Goal: Transaction & Acquisition: Obtain resource

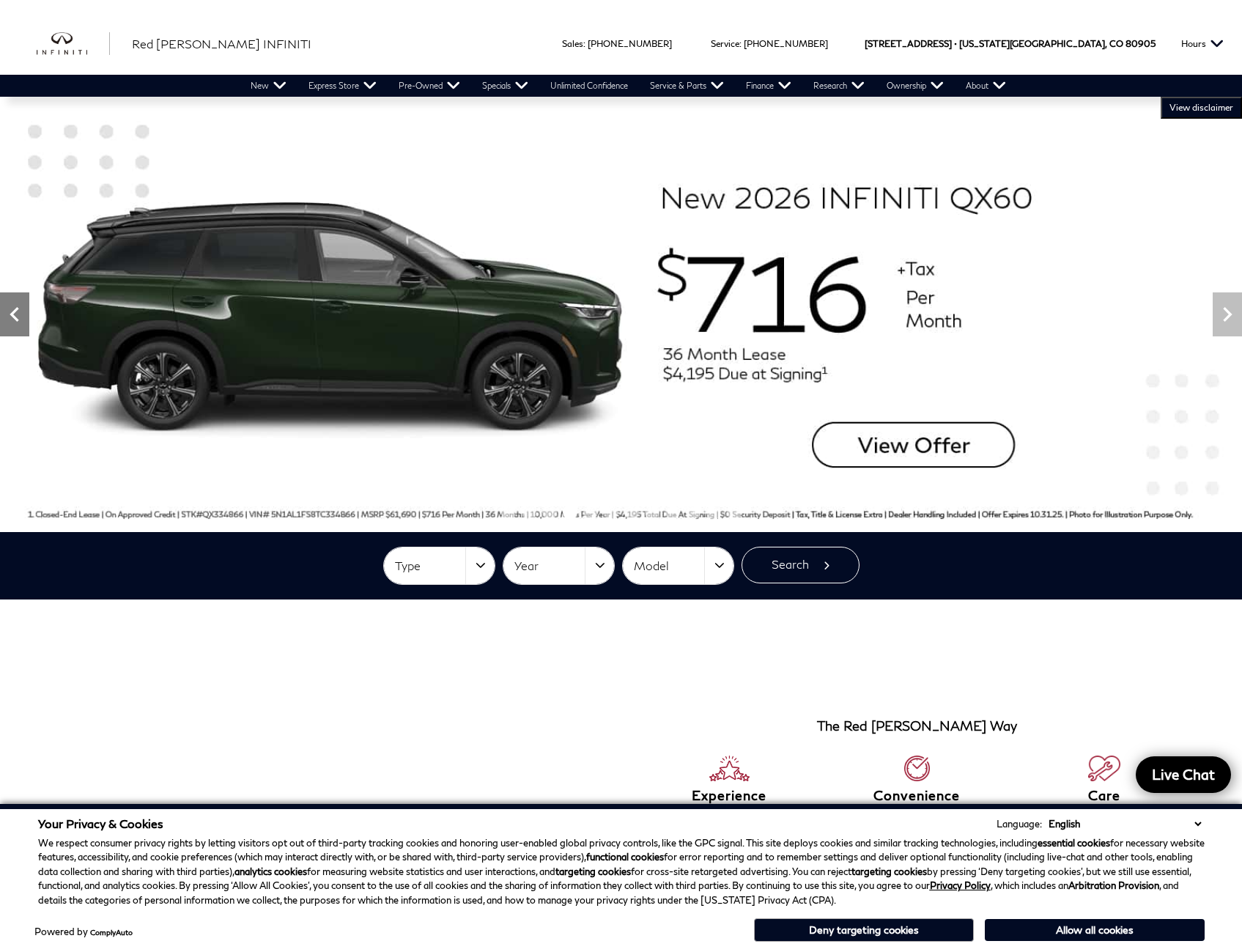
click at [14, 317] on icon "Previous" at bounding box center [14, 314] width 9 height 14
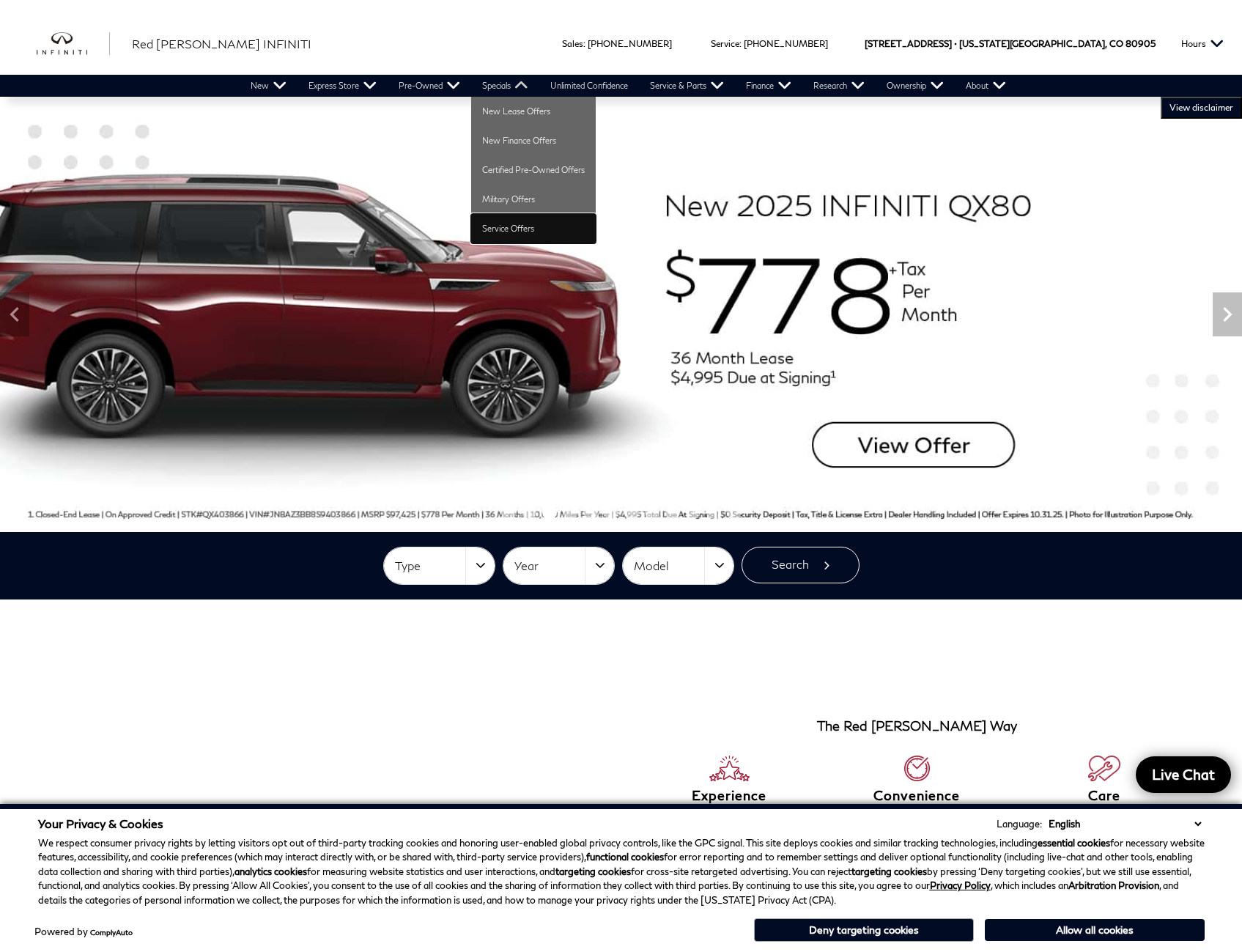
click at [521, 230] on link "Service Offers" at bounding box center [533, 229] width 124 height 29
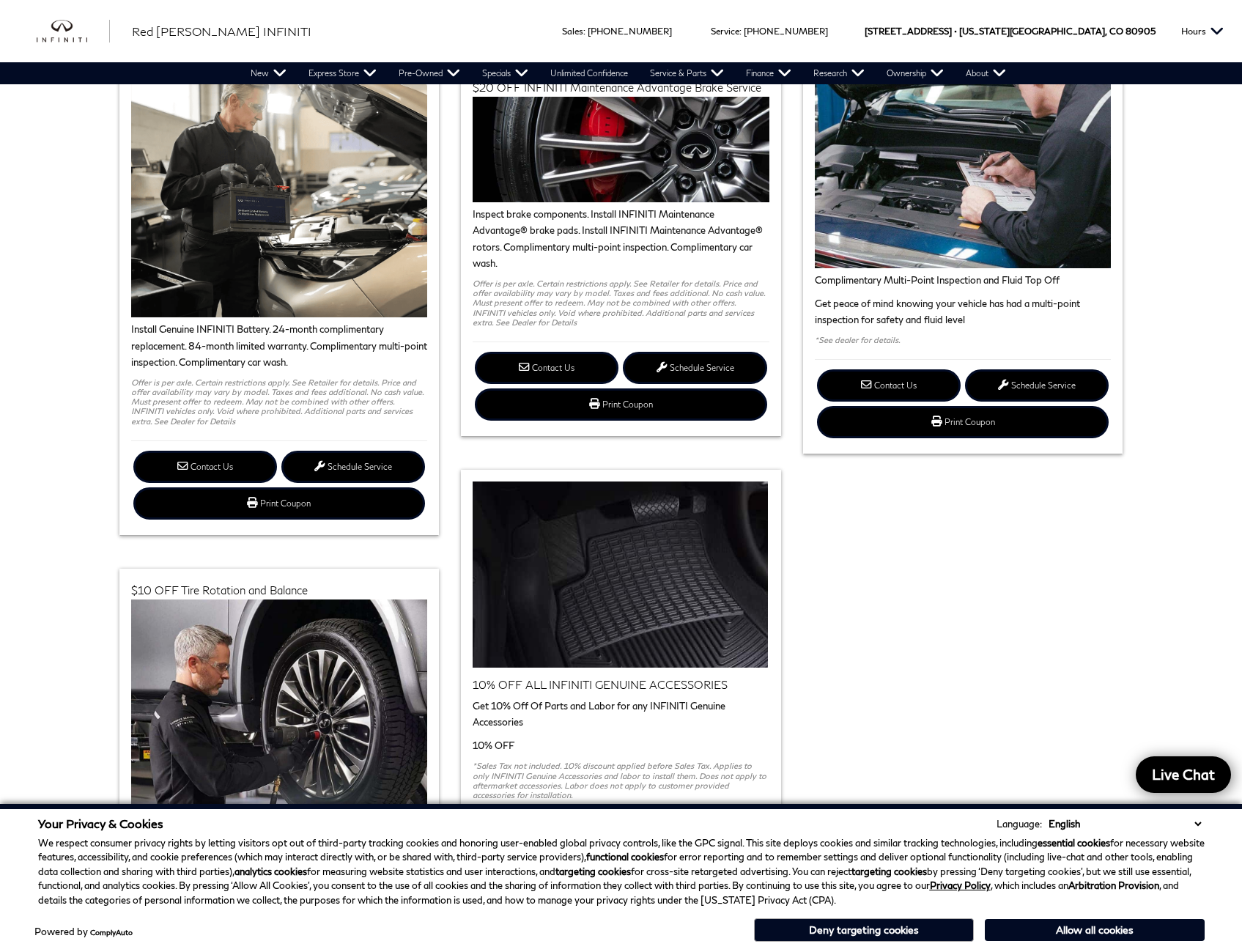
scroll to position [807, 0]
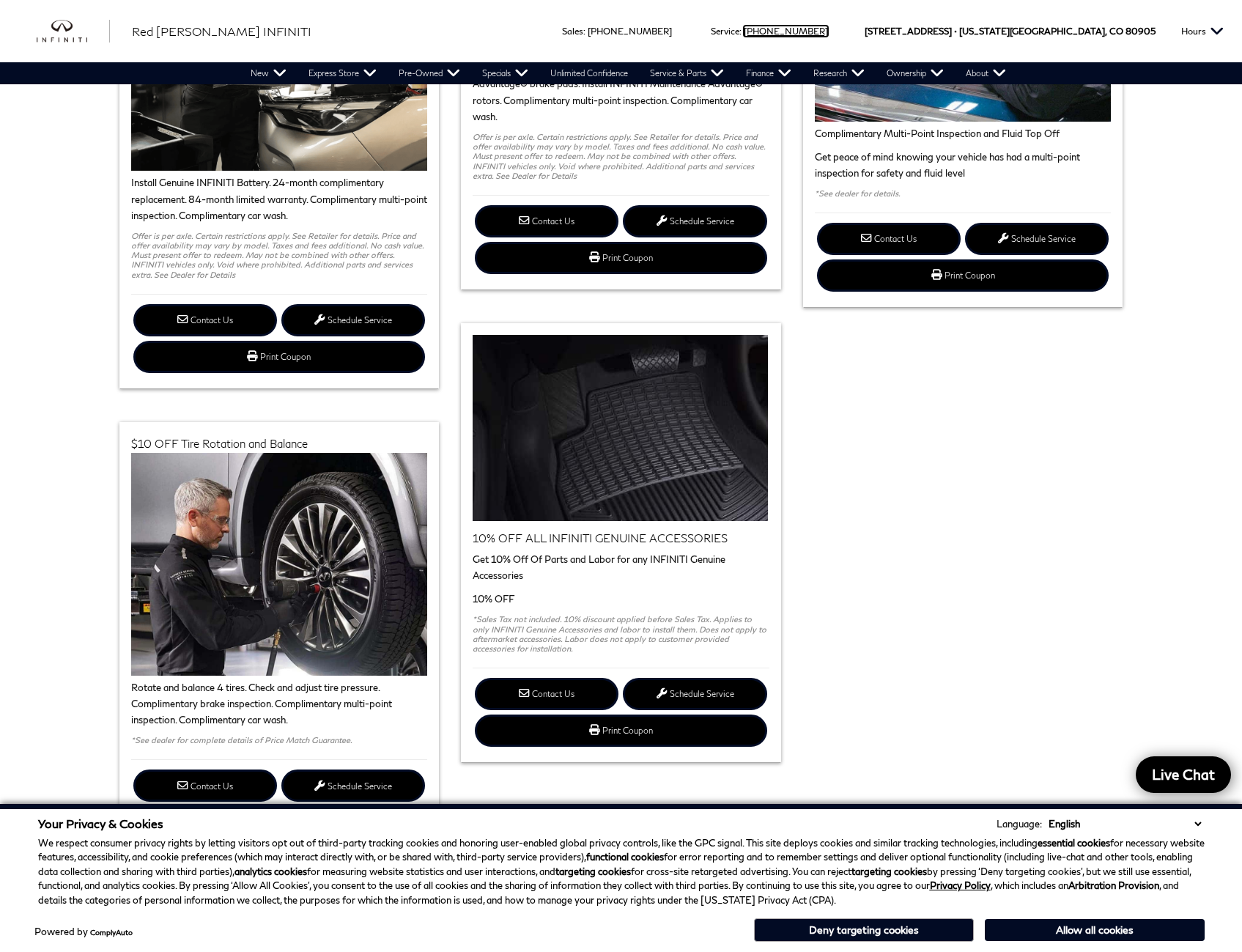
click at [828, 30] on link "Call service Phone Number [PHONE_NUMBER]" at bounding box center [785, 31] width 84 height 11
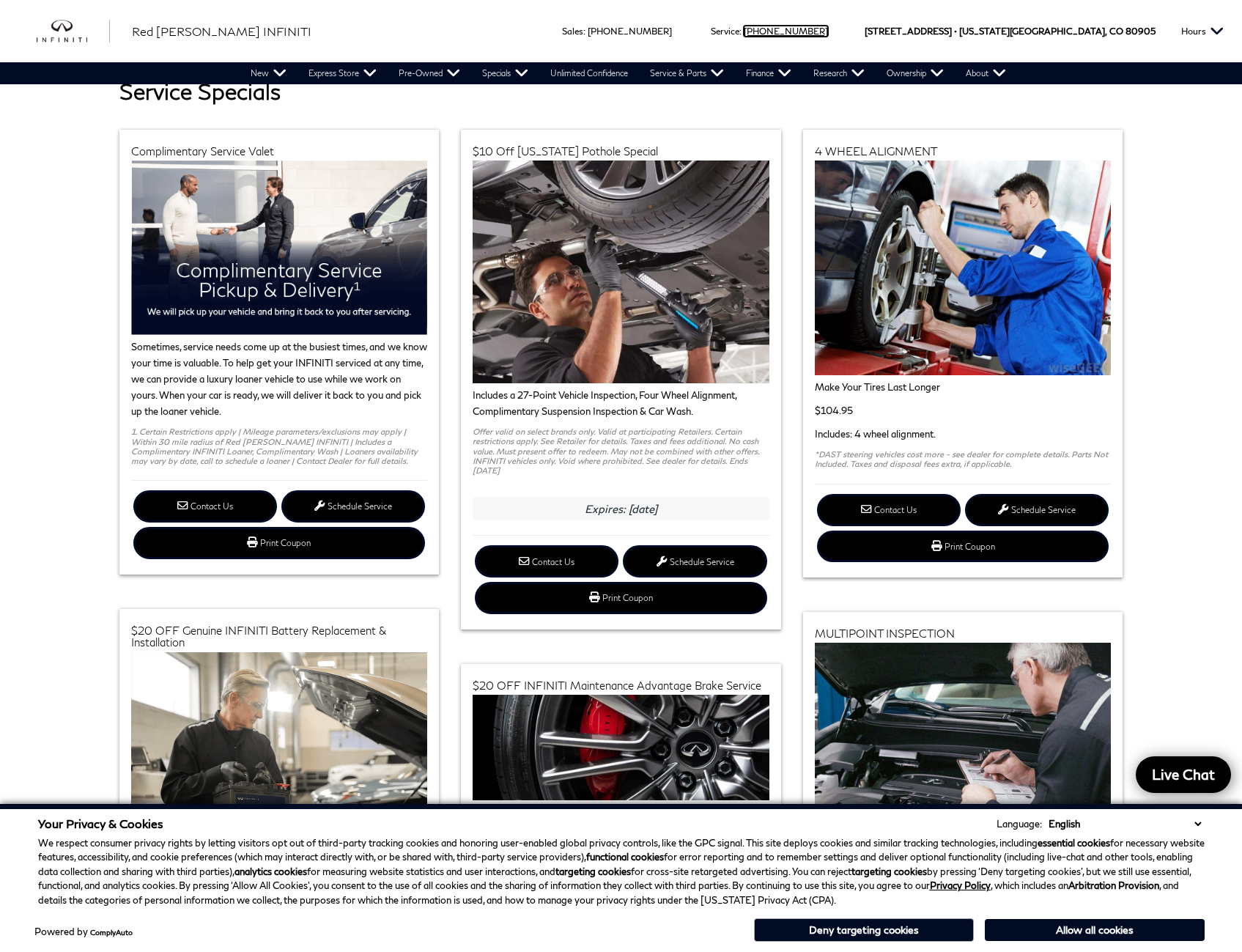
scroll to position [0, 0]
